Goal: Information Seeking & Learning: Learn about a topic

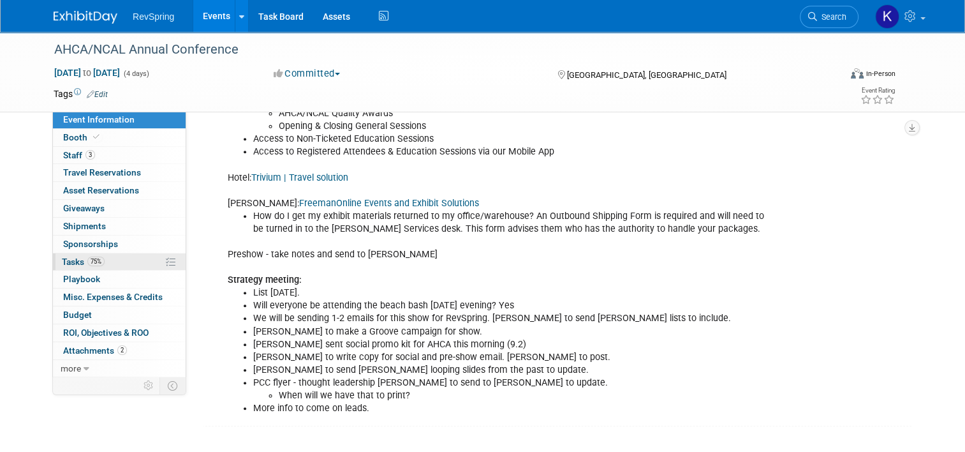
click at [125, 257] on link "75% Tasks 75%" at bounding box center [119, 261] width 133 height 17
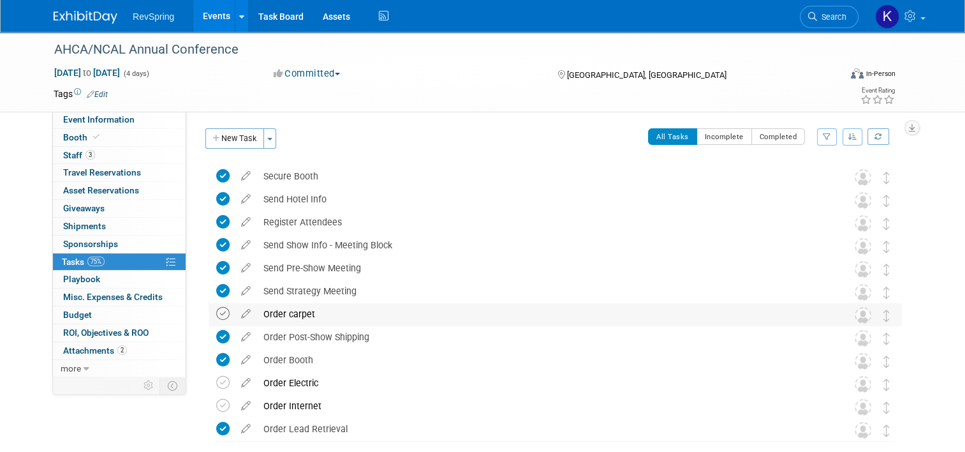
click at [216, 309] on icon at bounding box center [222, 313] width 13 height 13
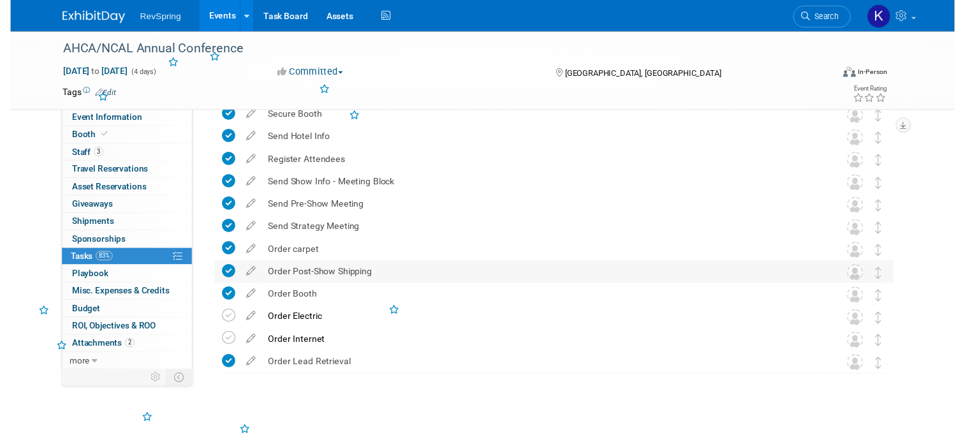
scroll to position [61, 0]
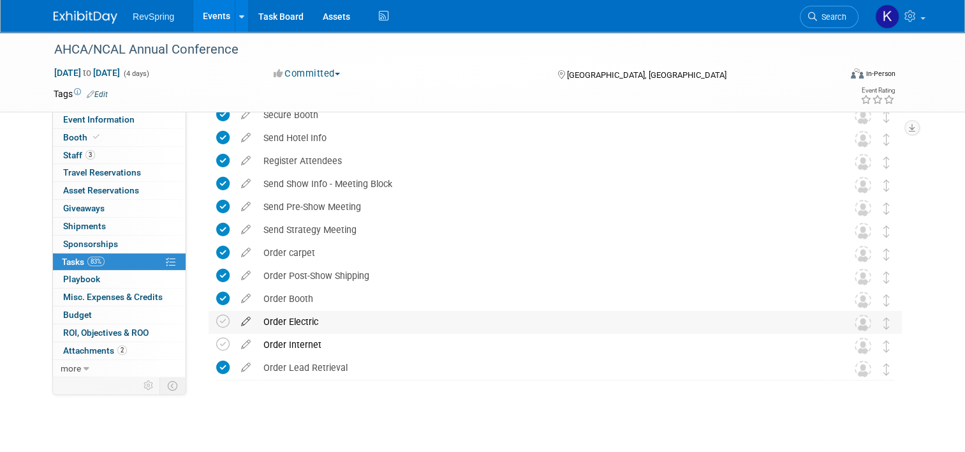
click at [237, 317] on icon at bounding box center [246, 319] width 22 height 16
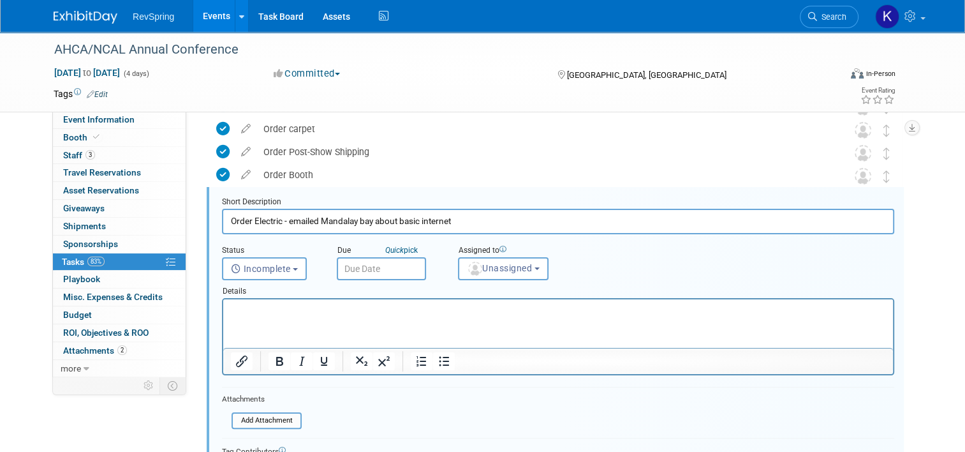
scroll to position [283, 0]
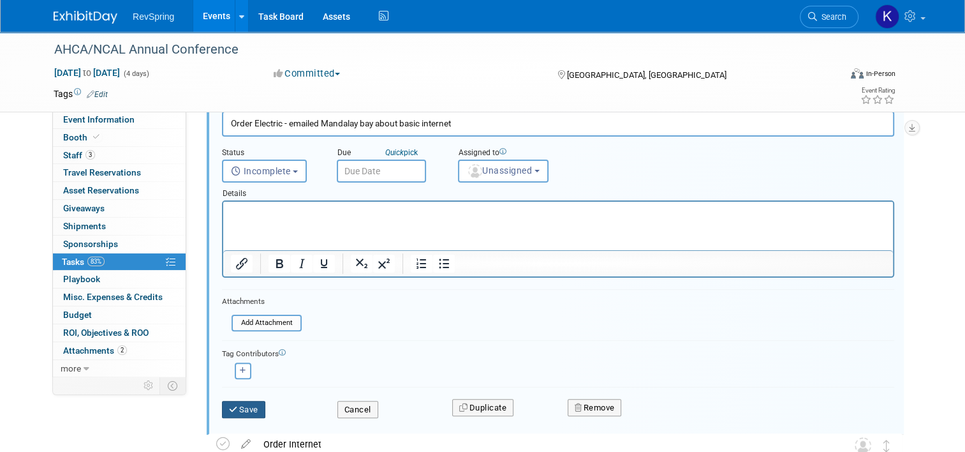
type input "Order Electric - emailed Mandalay bay about basic internet"
click at [235, 406] on button "Save" at bounding box center [243, 410] width 43 height 18
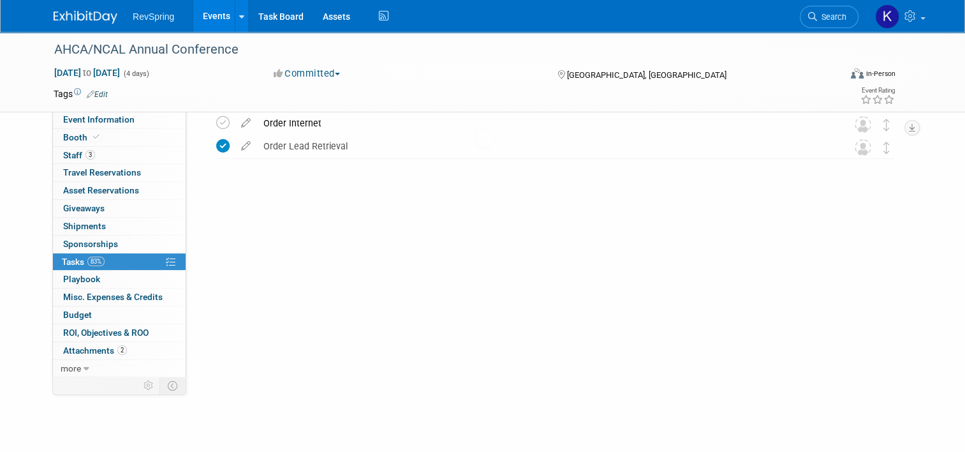
scroll to position [66, 0]
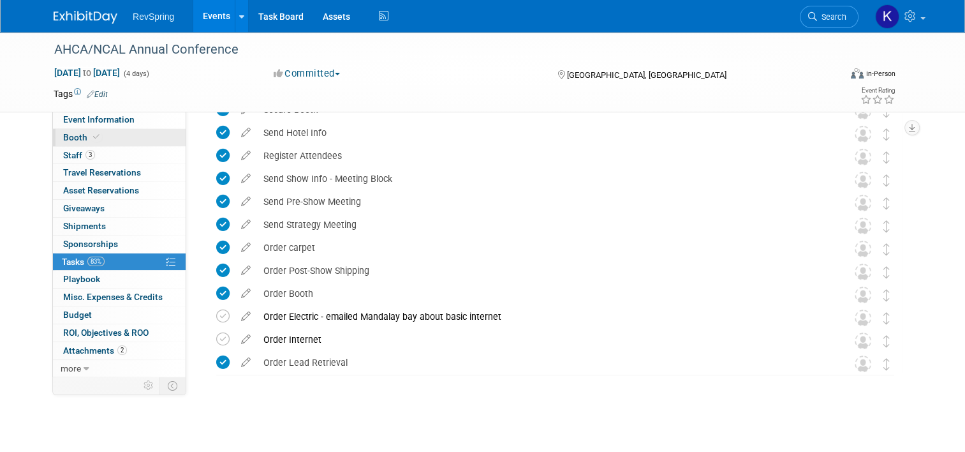
click at [105, 131] on link "Booth" at bounding box center [119, 137] width 133 height 17
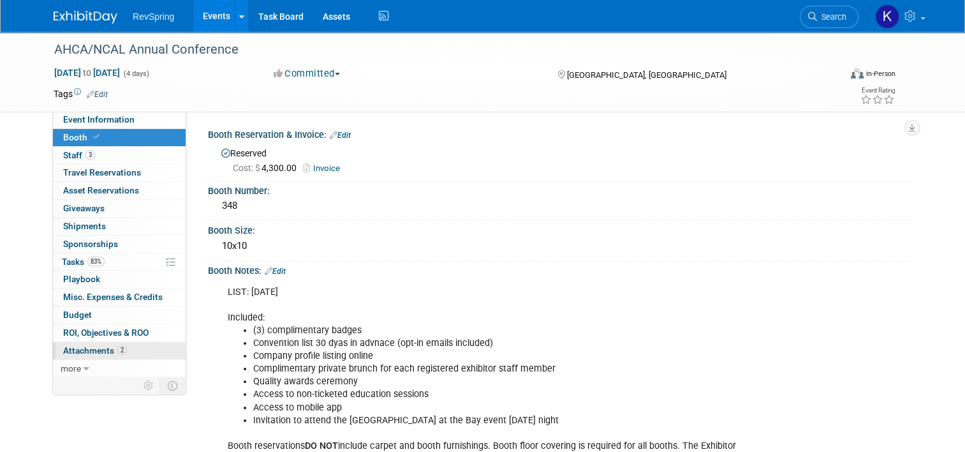
click at [120, 348] on link "2 Attachments 2" at bounding box center [119, 350] width 133 height 17
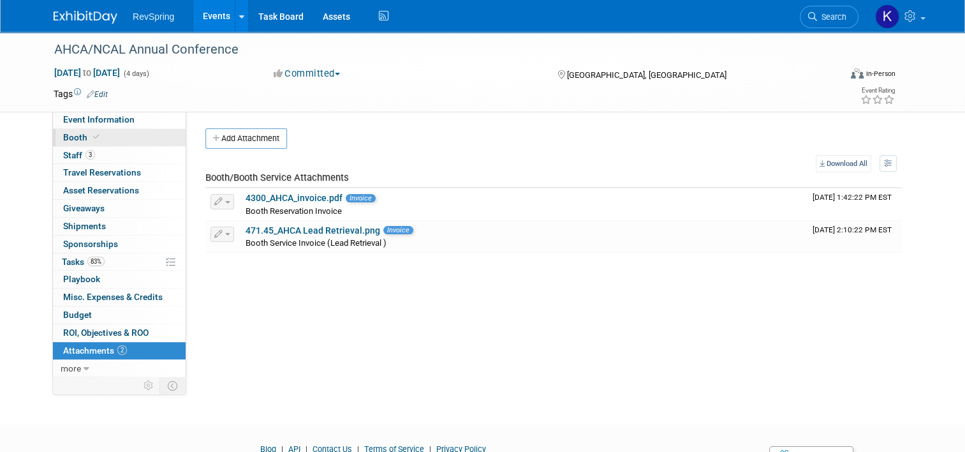
click at [133, 141] on link "Booth" at bounding box center [119, 137] width 133 height 17
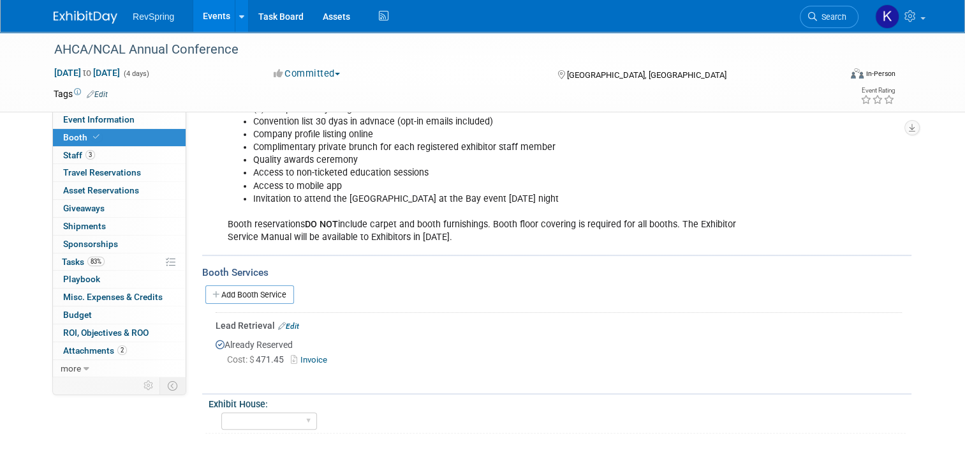
scroll to position [222, 0]
click at [260, 295] on link "Add Booth Service" at bounding box center [249, 293] width 89 height 18
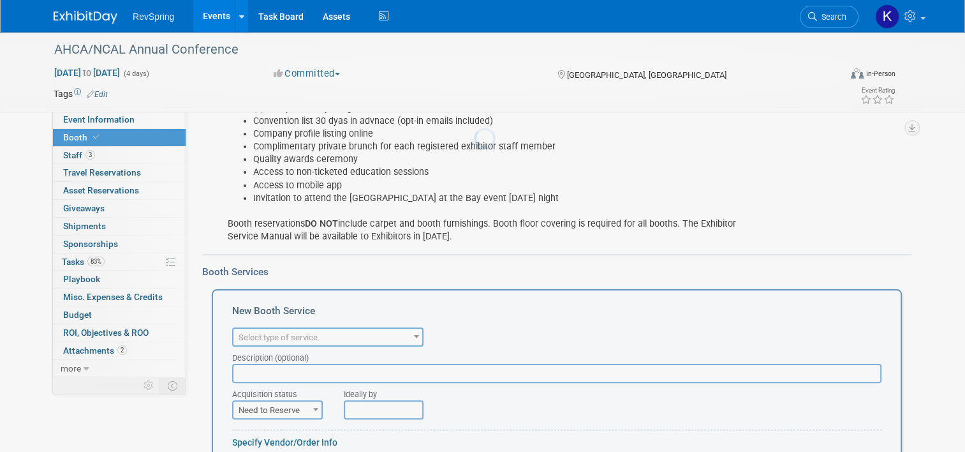
scroll to position [0, 0]
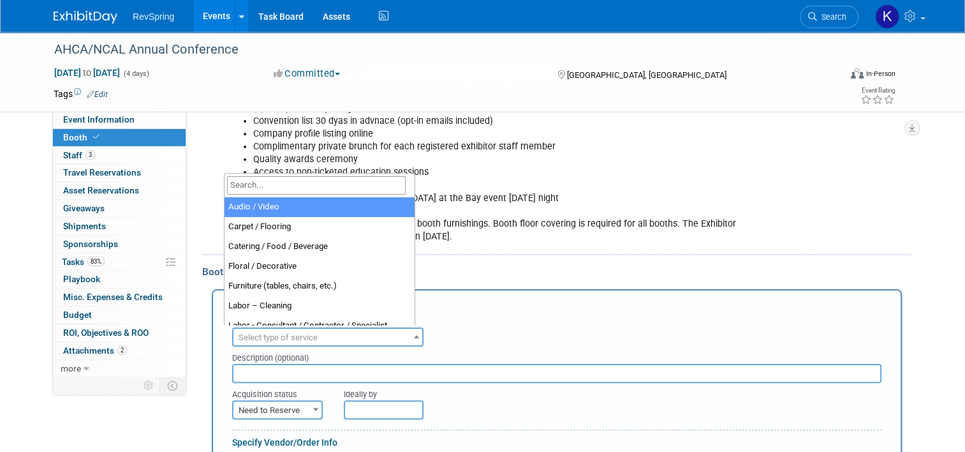
click at [298, 332] on span "Select type of service" at bounding box center [278, 337] width 79 height 10
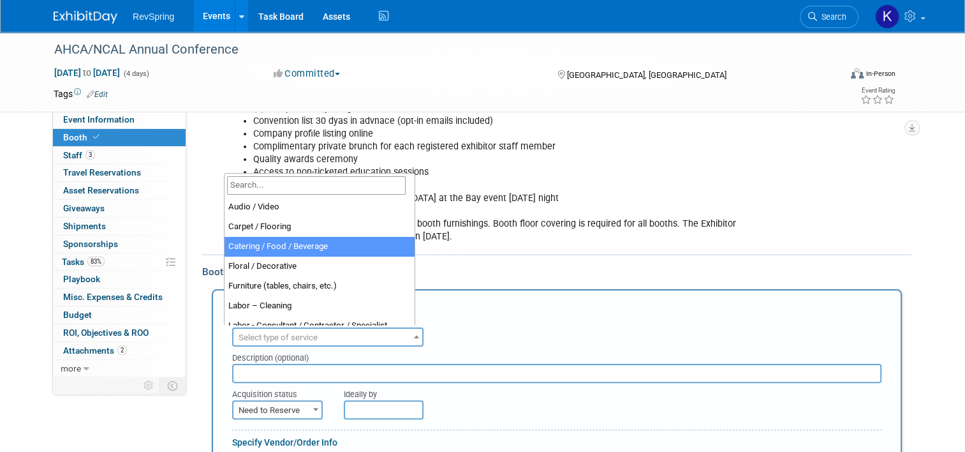
scroll to position [8, 0]
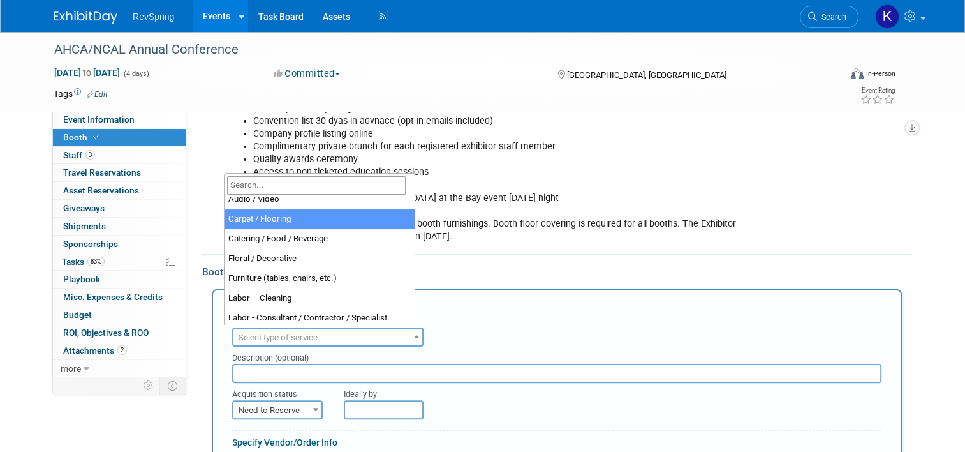
select select "4"
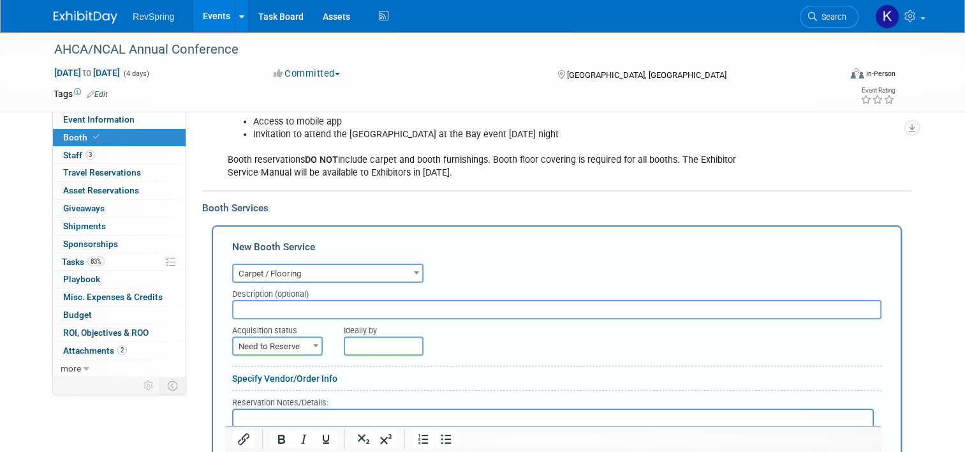
scroll to position [287, 0]
click at [298, 303] on input "text" at bounding box center [556, 307] width 649 height 19
type input "flooring and stool"
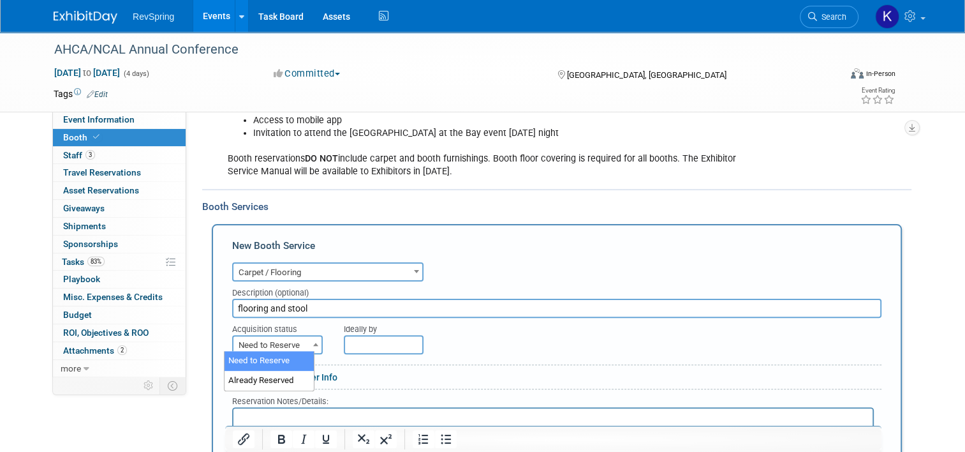
click at [296, 341] on span "Need to Reserve" at bounding box center [277, 345] width 88 height 18
select select "2"
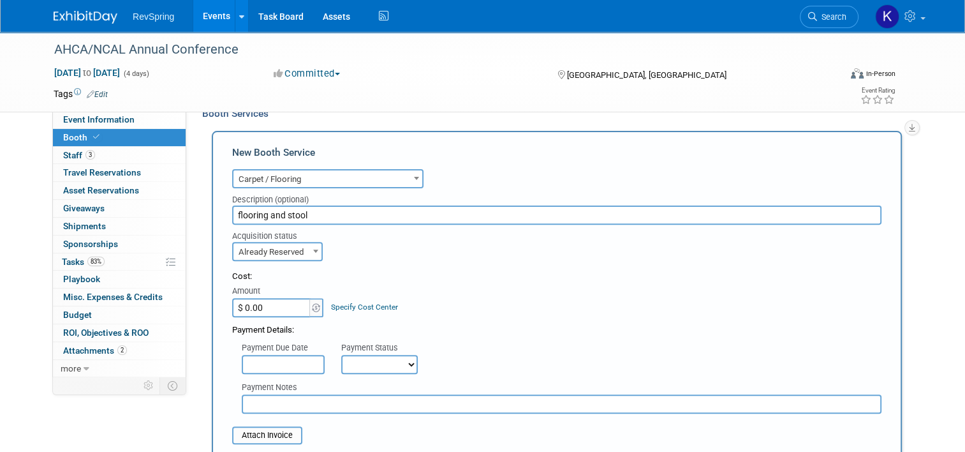
scroll to position [413, 0]
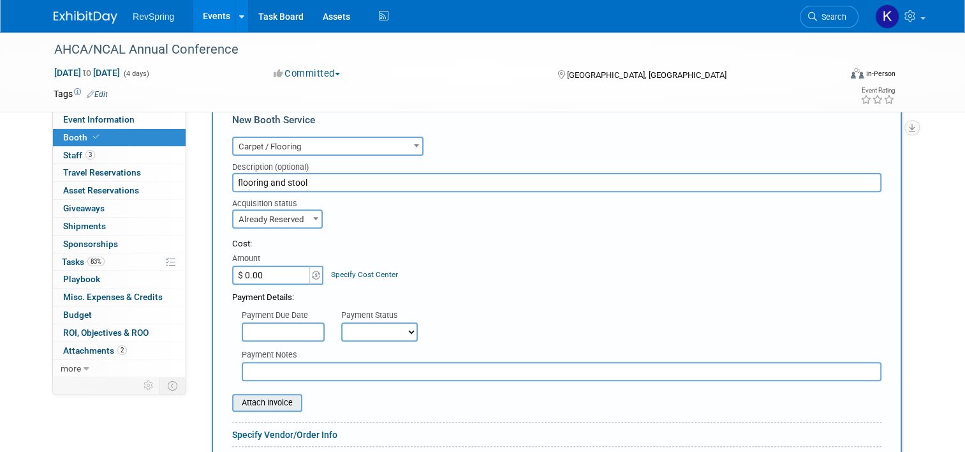
click at [268, 397] on input "file" at bounding box center [225, 402] width 152 height 15
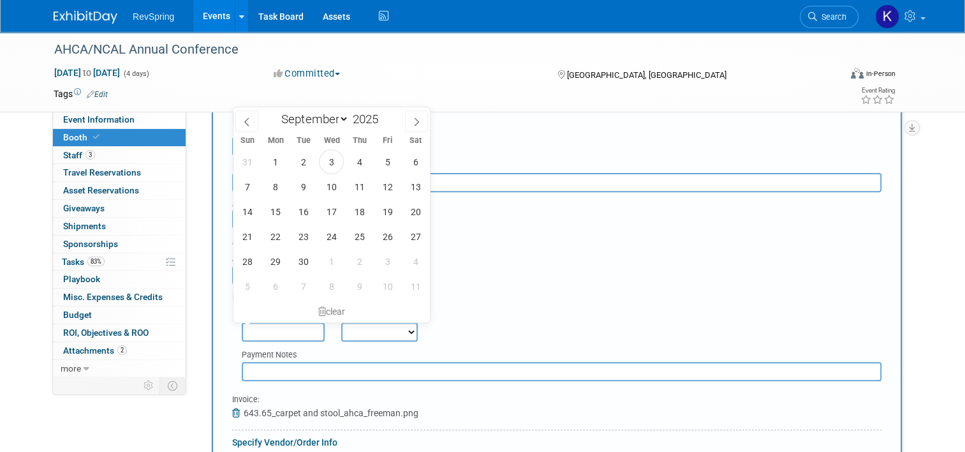
click at [288, 326] on input "text" at bounding box center [283, 331] width 83 height 19
click at [268, 376] on input "text" at bounding box center [562, 371] width 640 height 19
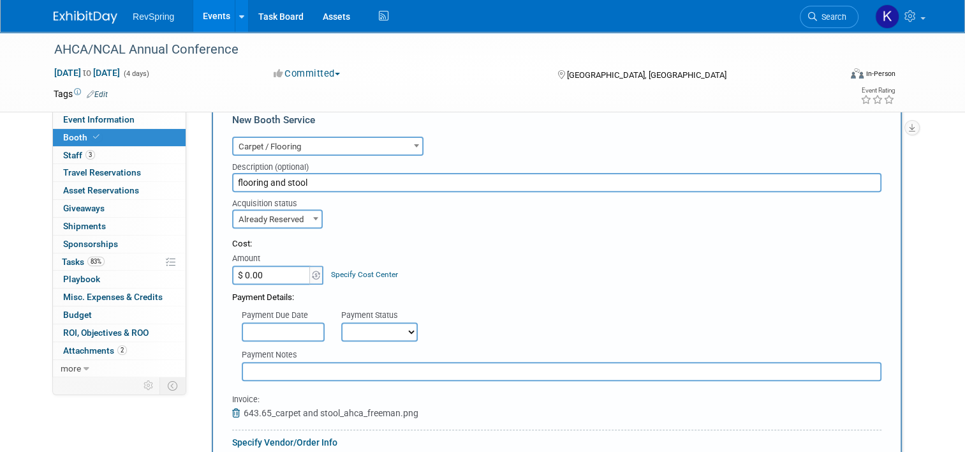
click at [258, 270] on input "$ 0.00" at bounding box center [272, 274] width 80 height 19
type input "$ 643.65"
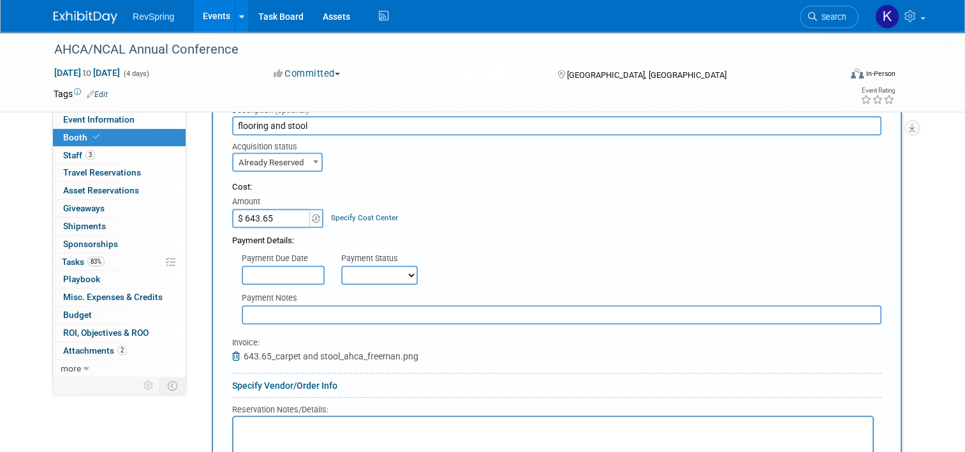
scroll to position [579, 0]
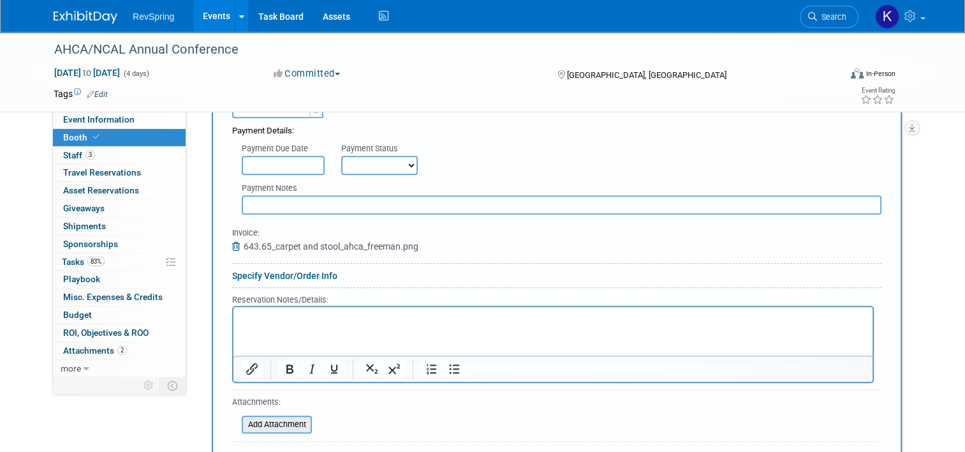
click at [260, 417] on input "file" at bounding box center [235, 423] width 152 height 15
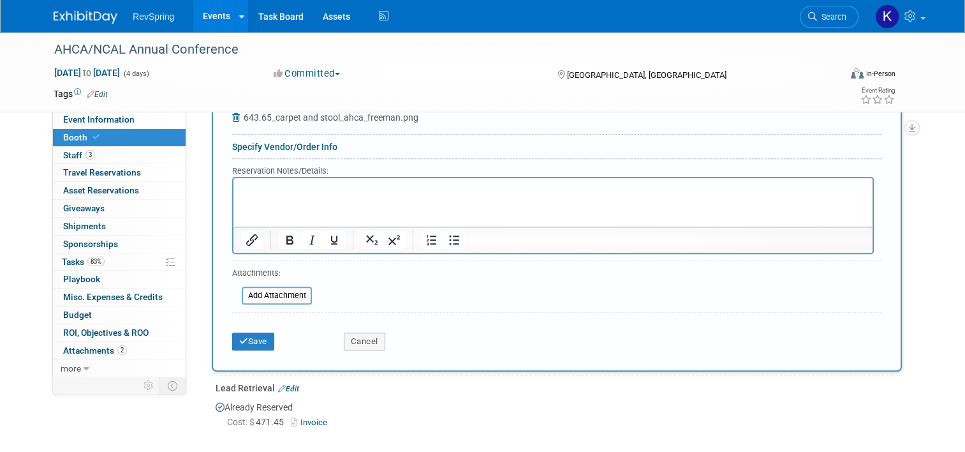
scroll to position [709, 0]
click at [253, 342] on button "Save" at bounding box center [253, 340] width 42 height 18
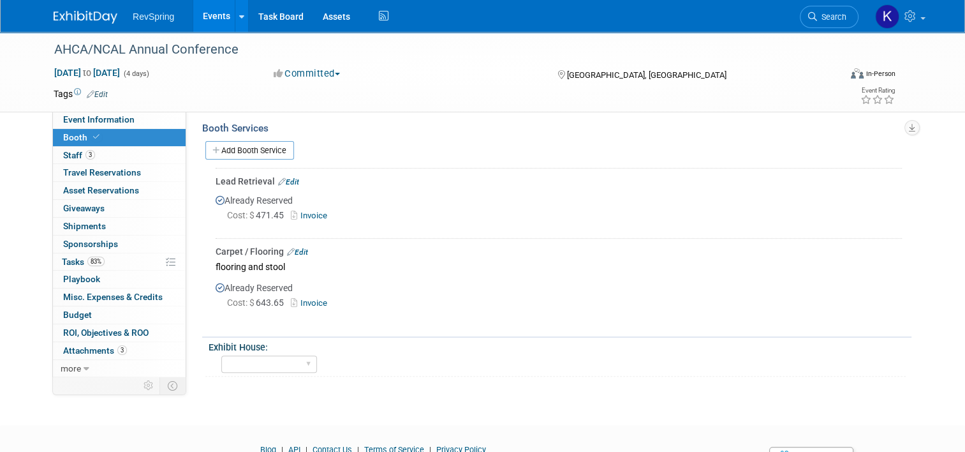
scroll to position [366, 0]
click at [289, 355] on select "Steel City Total Displays Project22" at bounding box center [269, 363] width 96 height 17
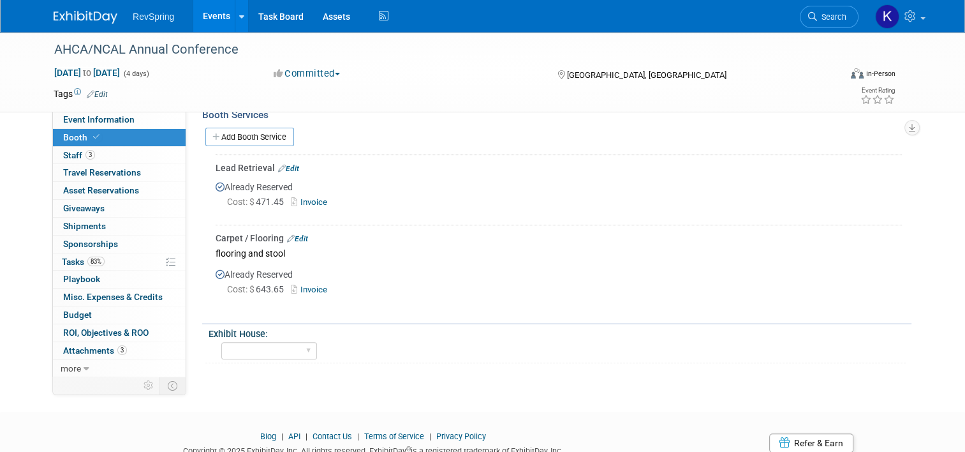
scroll to position [378, 0]
click at [228, 374] on div "AHCA/NCAL Annual Conference Oct 19, 2025 to Oct 22, 2025 (4 days) Oct 19, 2025 …" at bounding box center [482, 21] width 965 height 735
click at [216, 21] on link "Events" at bounding box center [216, 16] width 47 height 32
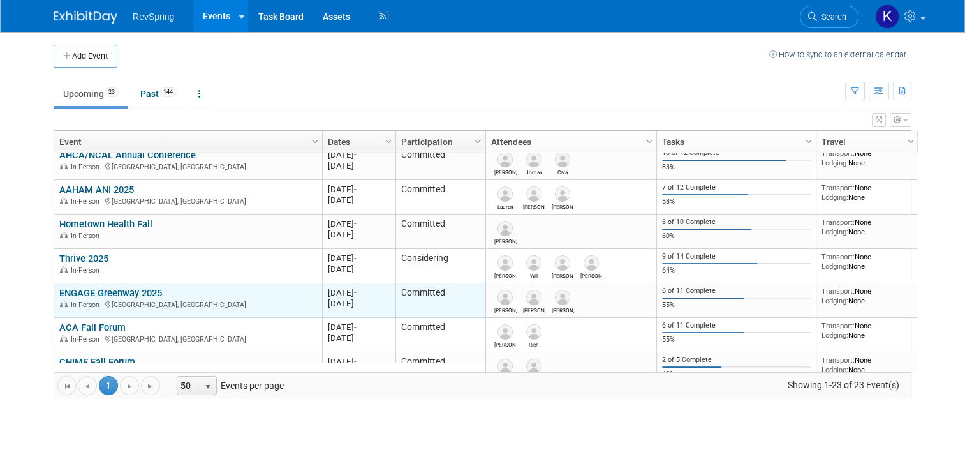
scroll to position [452, 0]
click at [143, 290] on link "ENGAGE Greenway 2025" at bounding box center [110, 292] width 103 height 11
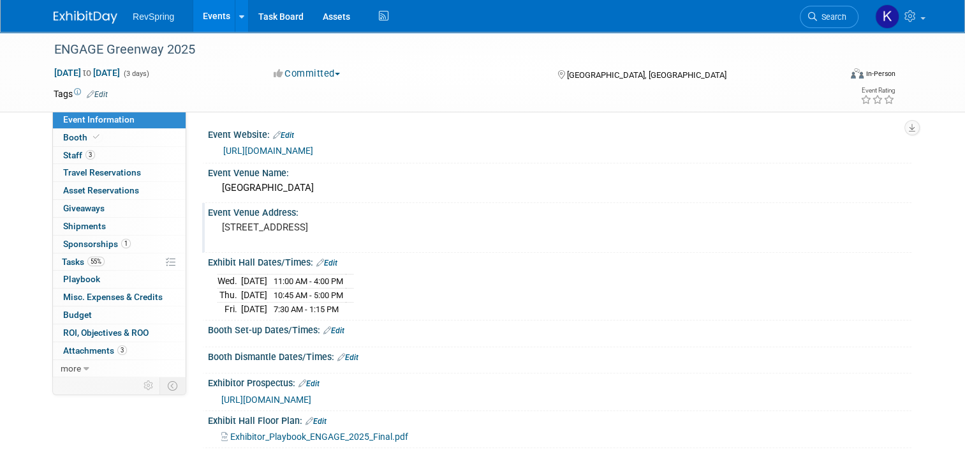
click at [270, 227] on pre "[STREET_ADDRESS]" at bounding box center [354, 226] width 265 height 11
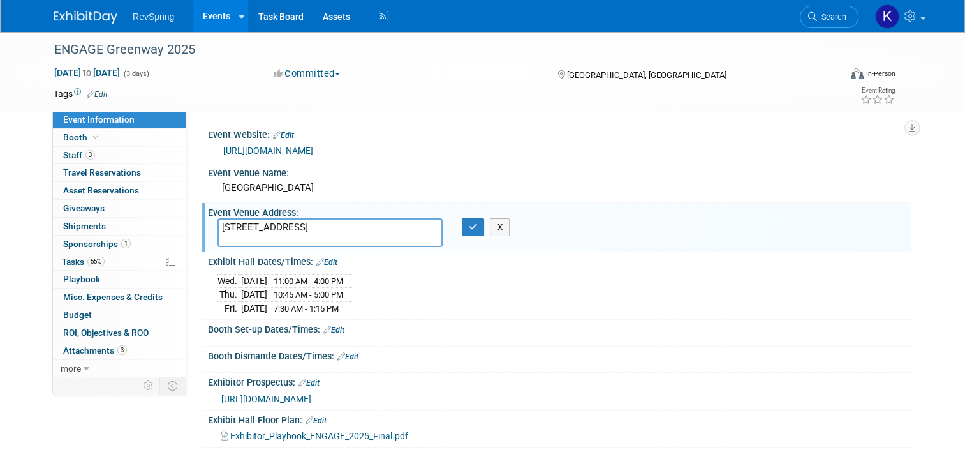
click at [270, 227] on textarea "[STREET_ADDRESS]" at bounding box center [329, 232] width 225 height 29
click at [469, 223] on icon "button" at bounding box center [473, 227] width 9 height 8
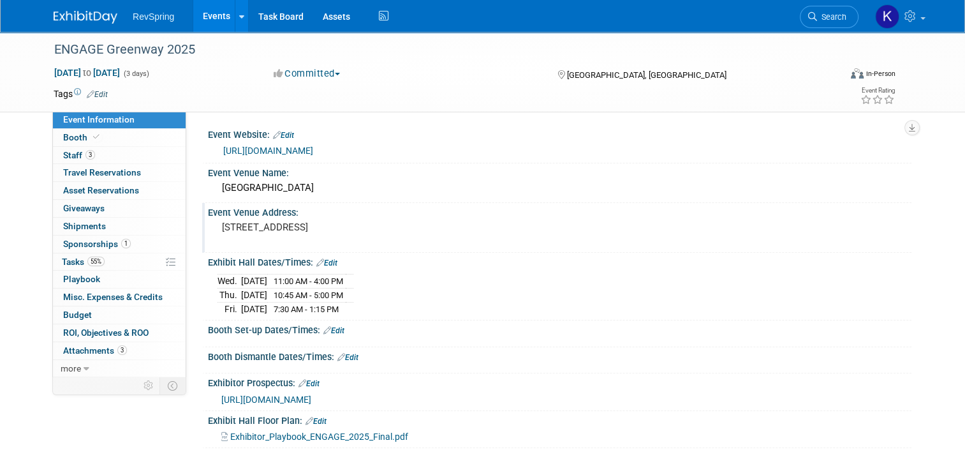
click at [313, 152] on link "[URL][DOMAIN_NAME]" at bounding box center [268, 150] width 90 height 10
click at [212, 19] on link "Events" at bounding box center [216, 16] width 47 height 32
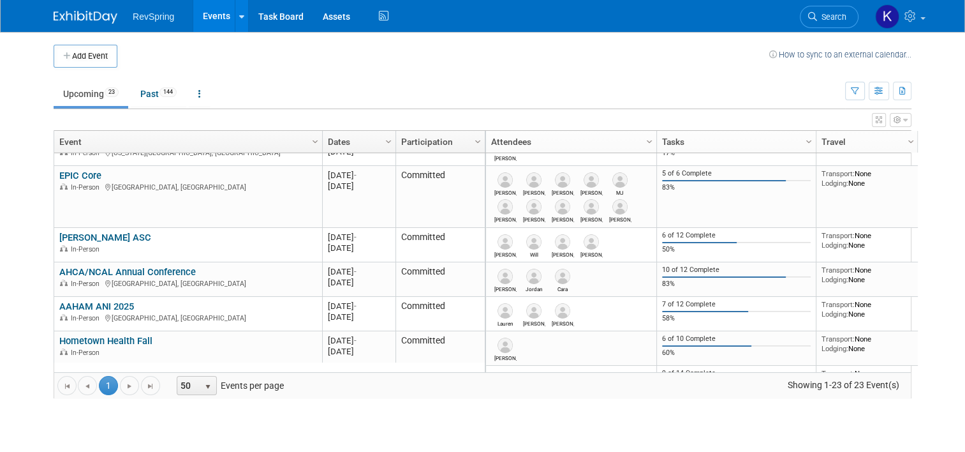
scroll to position [362, 0]
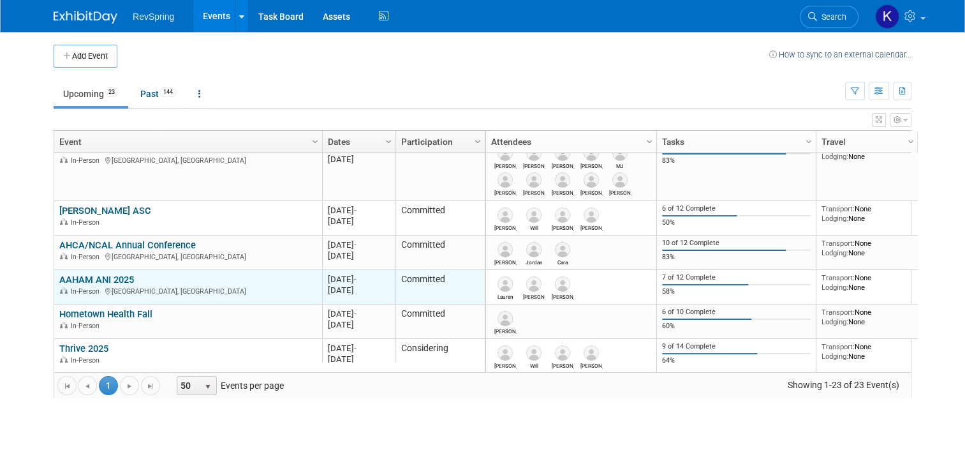
click at [122, 275] on link "AAHAM ANI 2025" at bounding box center [96, 279] width 75 height 11
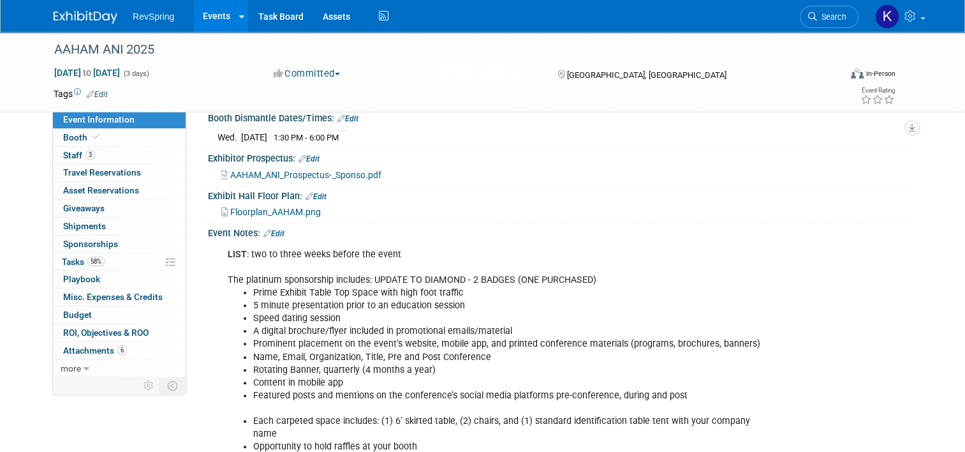
scroll to position [253, 0]
click at [311, 286] on li "Prime Exhibit Table Top Space with high foot traffic" at bounding box center [510, 292] width 514 height 13
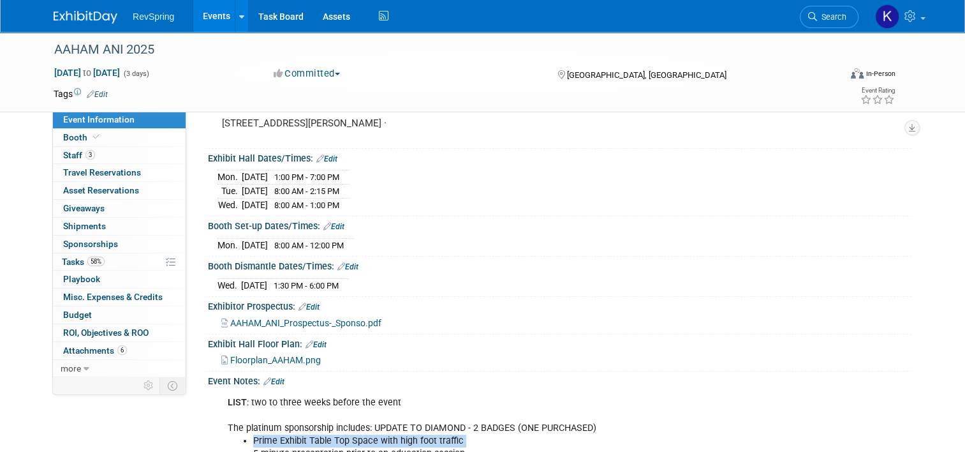
scroll to position [103, 0]
click at [357, 321] on span "AAHAM_ANI_Prospectus-_Sponso.pdf" at bounding box center [305, 323] width 151 height 10
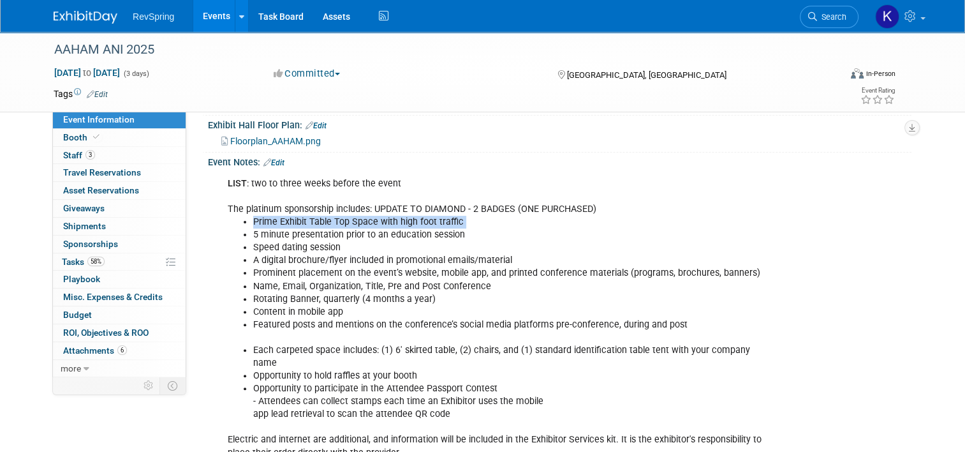
scroll to position [323, 0]
click at [277, 159] on link "Edit" at bounding box center [273, 162] width 21 height 9
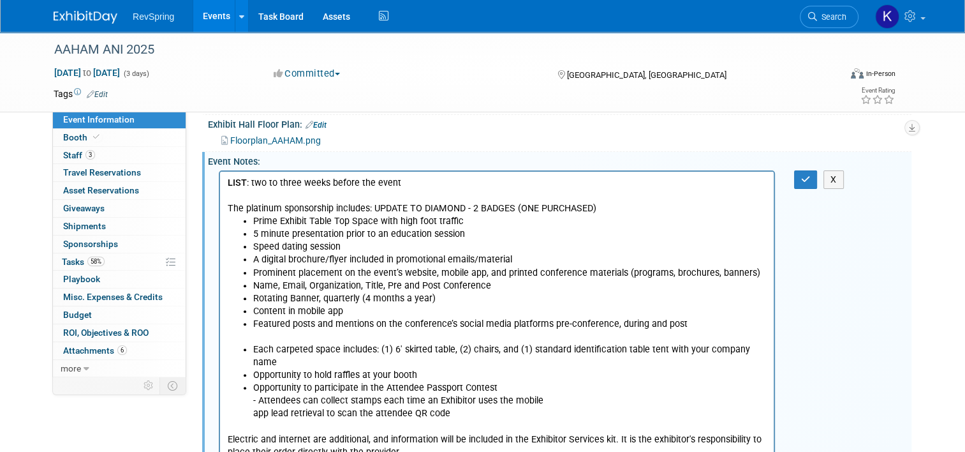
scroll to position [467, 0]
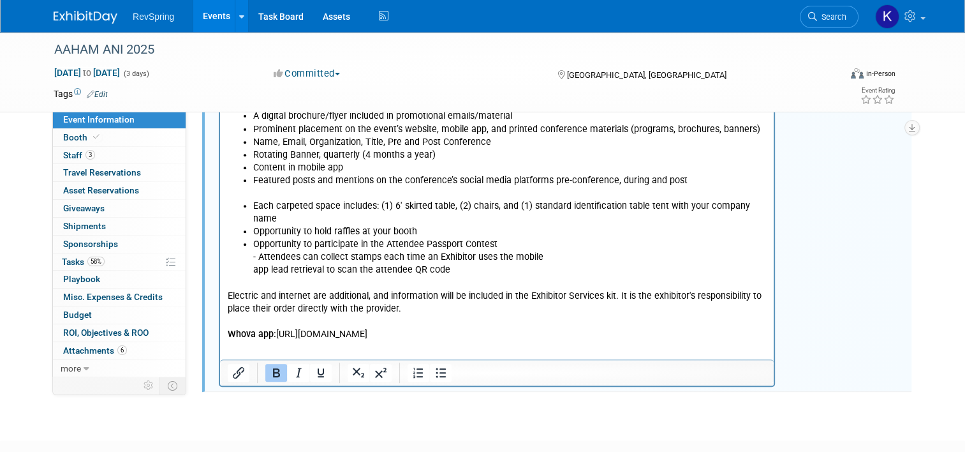
click at [372, 333] on html "LIST : two to three weeks before the event The platinum sponsorship includes: U…" at bounding box center [497, 183] width 554 height 313
click at [680, 321] on p "Electric and internet are additional, and information will be included in the E…" at bounding box center [497, 308] width 539 height 64
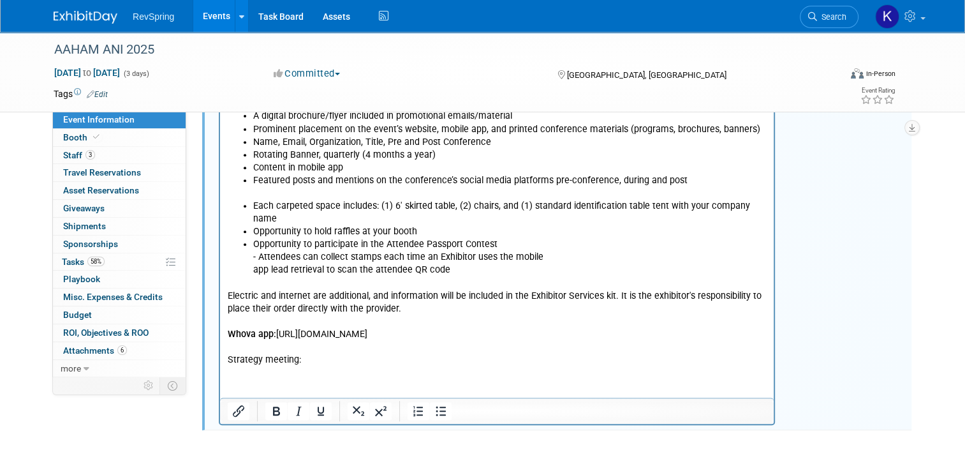
click at [437, 416] on div at bounding box center [429, 411] width 59 height 20
click at [434, 410] on icon "Bullet list" at bounding box center [440, 410] width 15 height 15
drag, startPoint x: 300, startPoint y: 349, endPoint x: 211, endPoint y: 354, distance: 89.4
click at [220, 354] on html "LIST : two to three weeks before the event The platinum sponsorship includes: U…" at bounding box center [497, 202] width 554 height 351
click at [247, 353] on p "Strategy meeting:" at bounding box center [497, 359] width 539 height 13
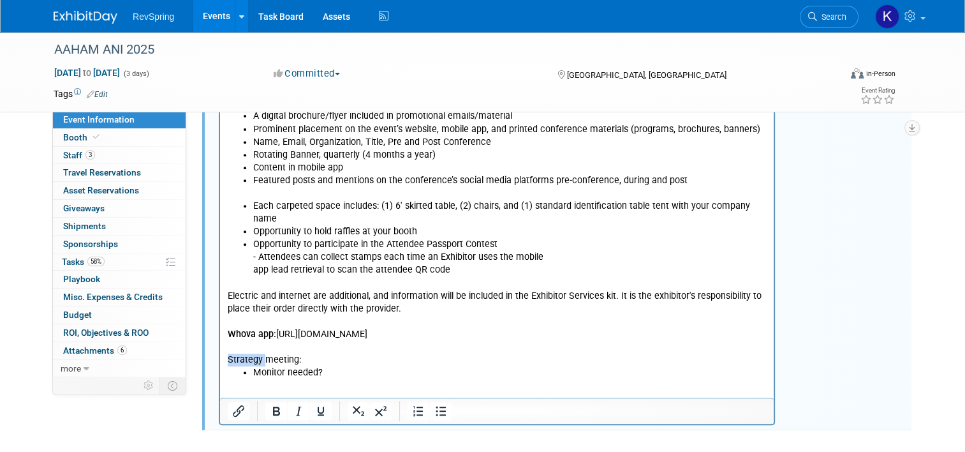
click at [247, 353] on p "Strategy meeting:" at bounding box center [497, 359] width 539 height 13
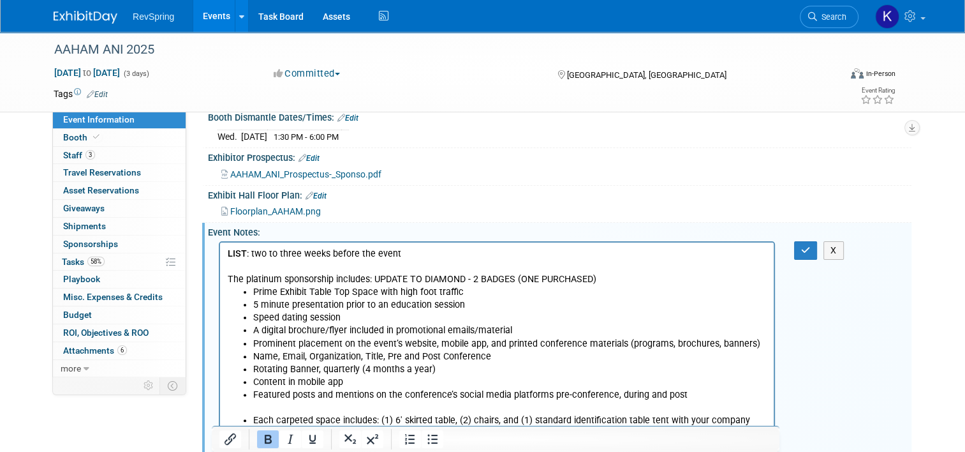
scroll to position [250, 0]
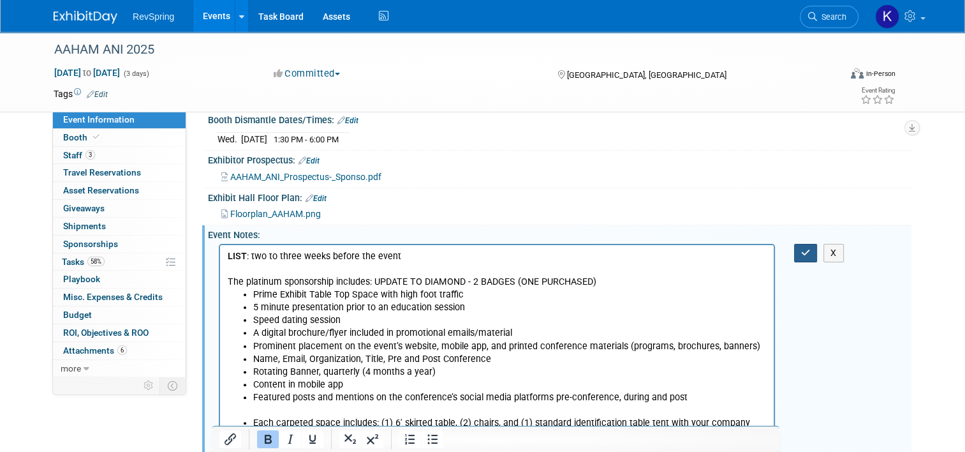
click at [809, 248] on icon "button" at bounding box center [806, 252] width 10 height 9
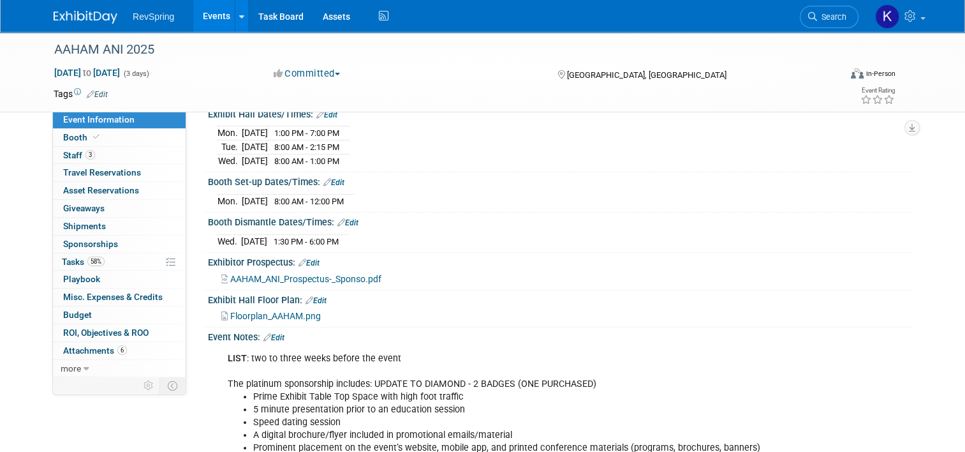
scroll to position [0, 0]
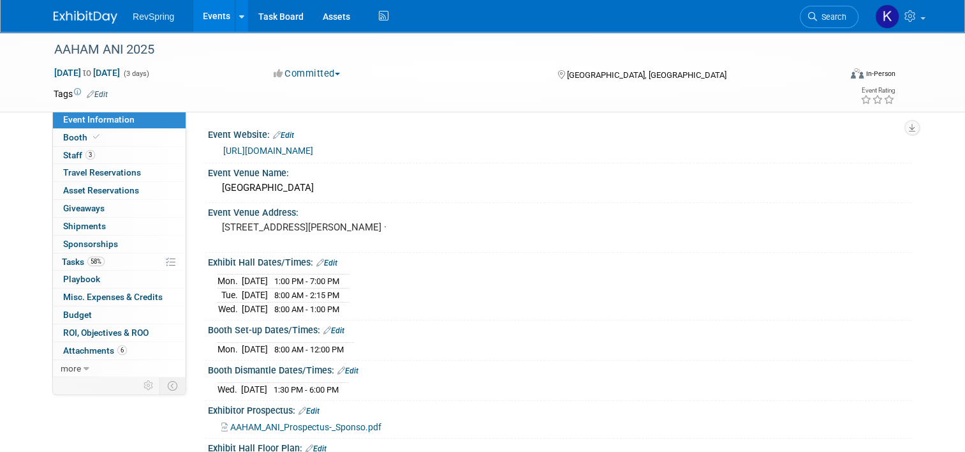
click at [301, 153] on link "[URL][DOMAIN_NAME]" at bounding box center [268, 150] width 90 height 10
